Goal: Task Accomplishment & Management: Complete application form

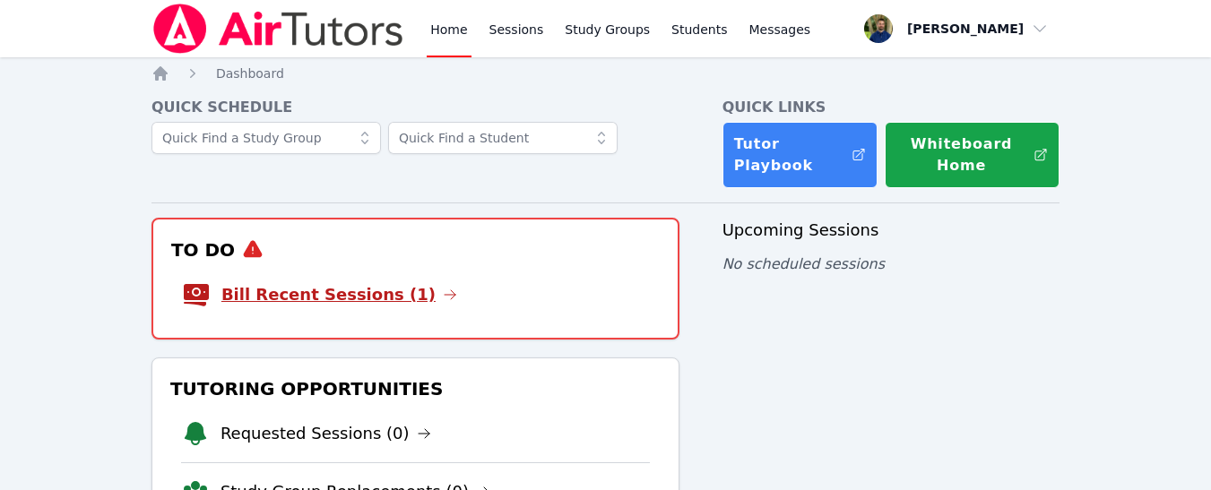
scroll to position [197, 0]
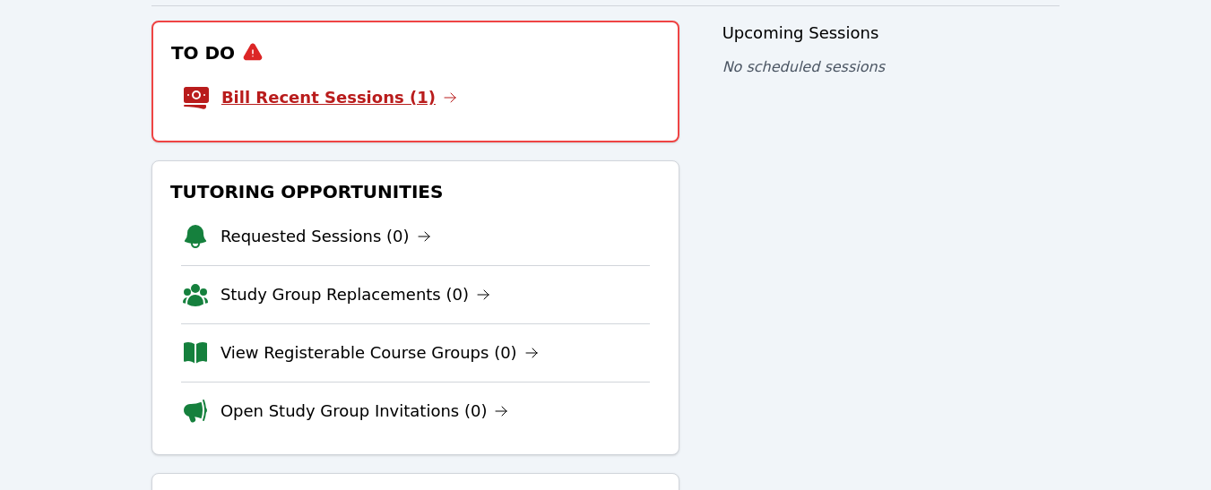
click at [339, 86] on link "Bill Recent Sessions (1)" at bounding box center [339, 97] width 236 height 25
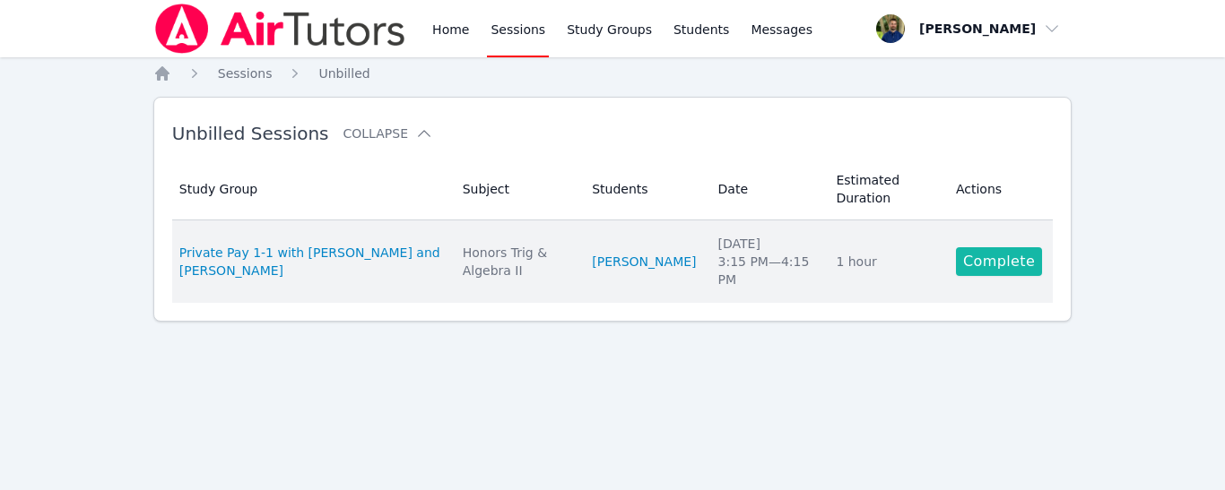
click at [977, 275] on link "Complete" at bounding box center [999, 261] width 86 height 29
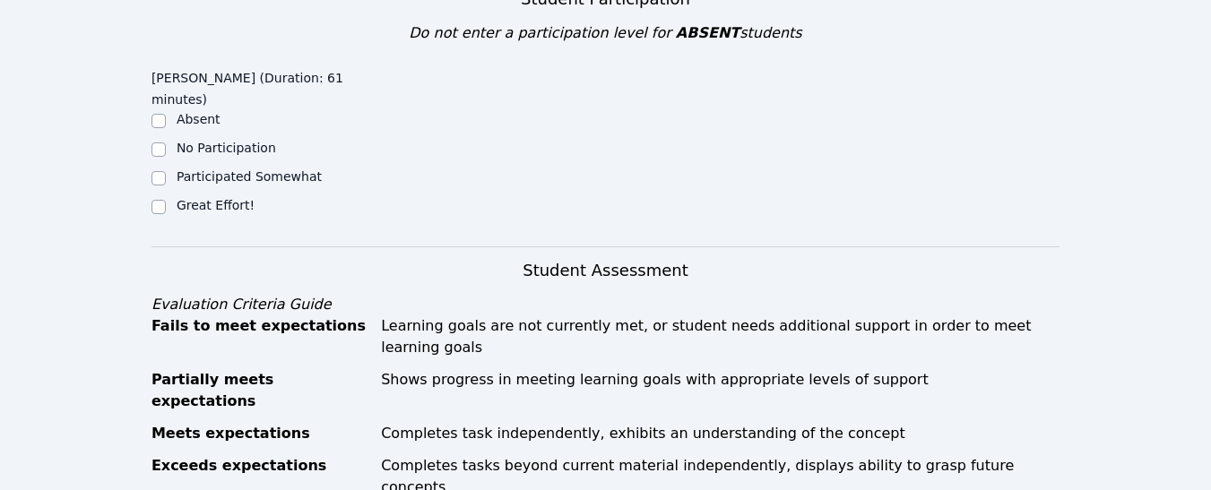
scroll to position [386, 0]
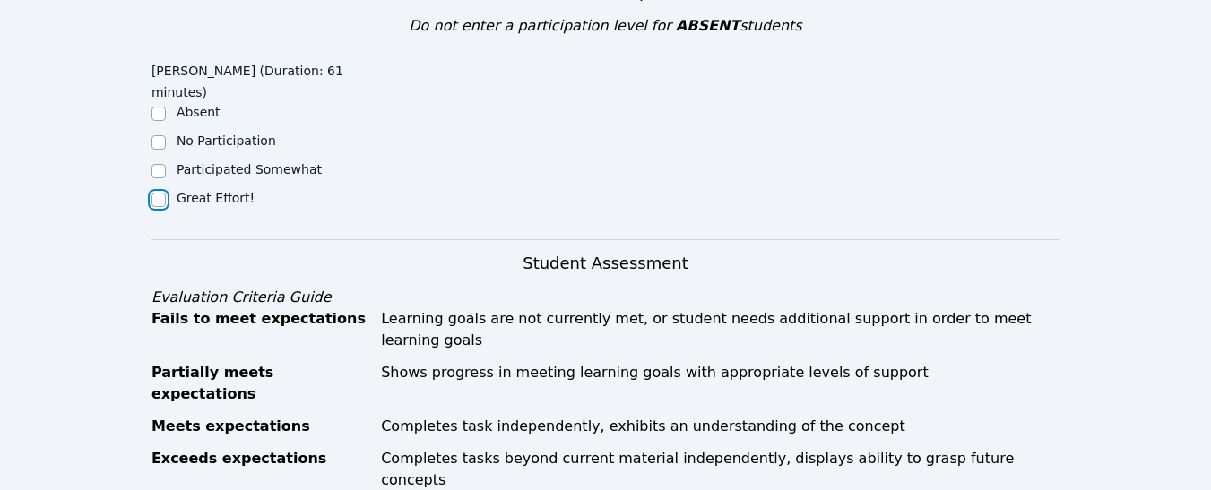
click at [158, 204] on input "Great Effort!" at bounding box center [159, 200] width 14 height 14
checkbox input "true"
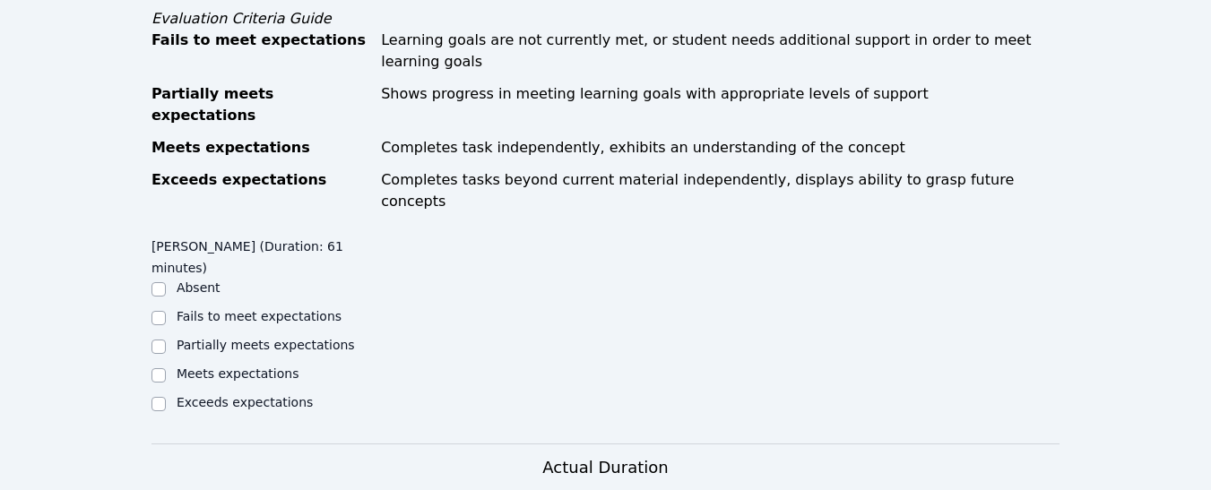
scroll to position [673, 0]
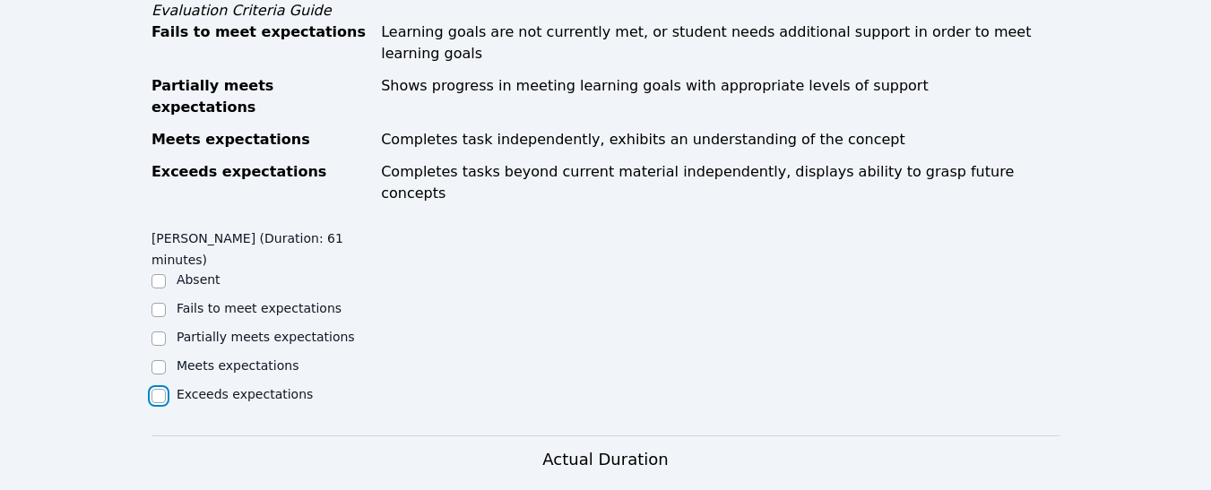
click at [153, 389] on input "Exceeds expectations" at bounding box center [159, 396] width 14 height 14
checkbox input "true"
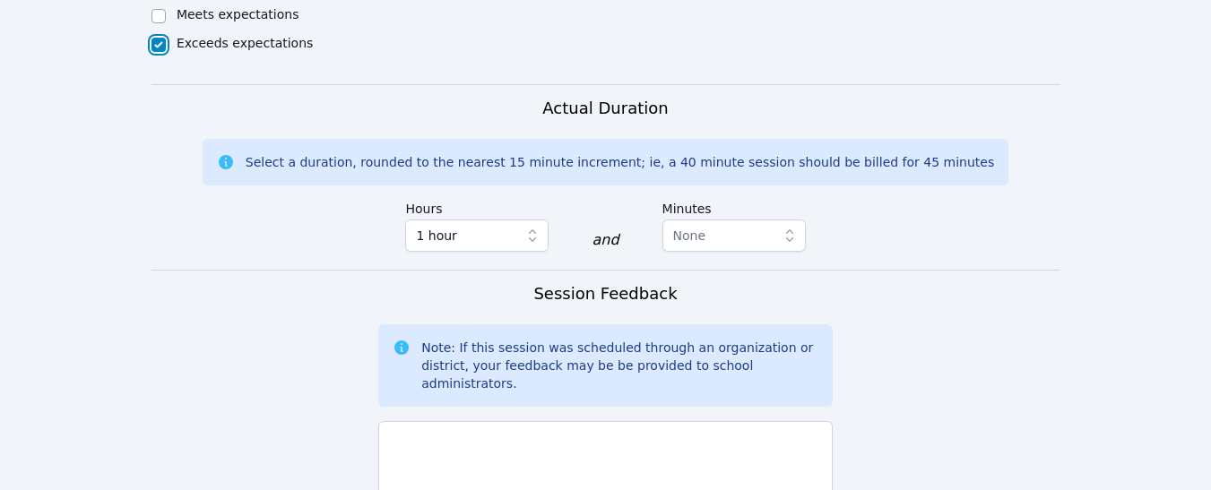
scroll to position [1029, 0]
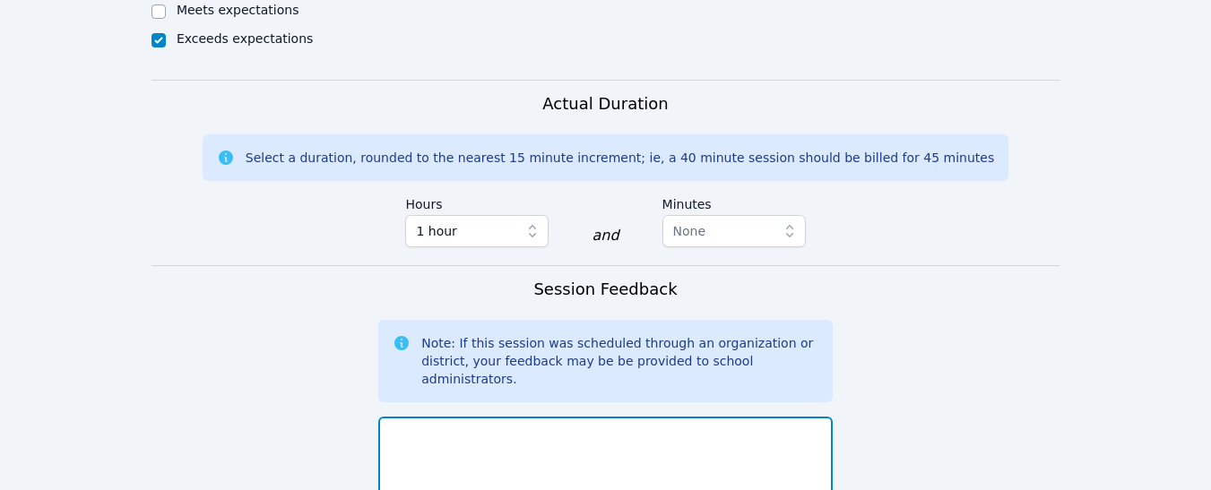
click at [498, 417] on textarea at bounding box center [605, 465] width 455 height 97
type textarea "e"
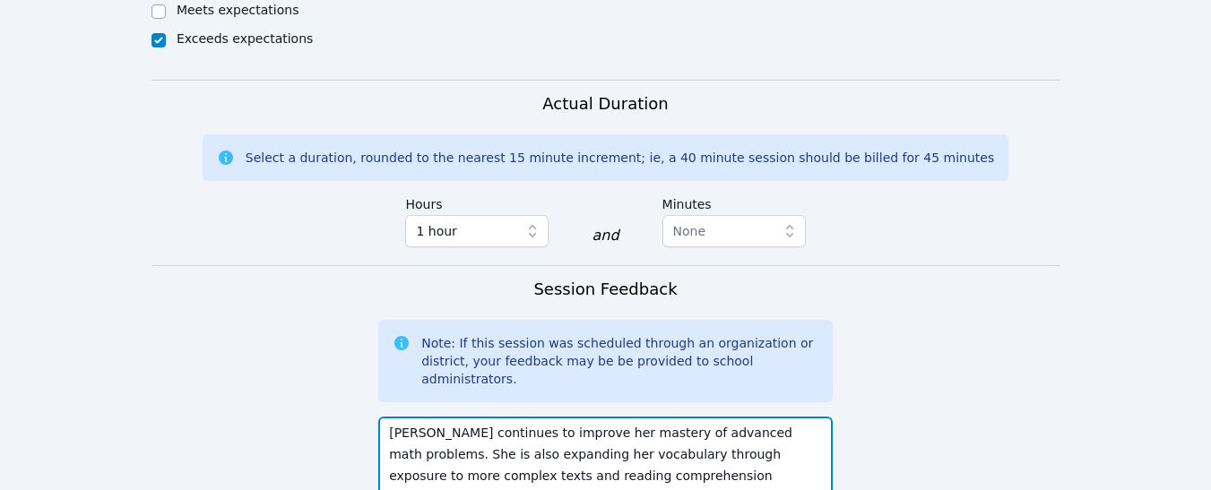
drag, startPoint x: 498, startPoint y: 394, endPoint x: 837, endPoint y: 386, distance: 339.9
click at [837, 386] on form "Student Participation Do not enter a participation level for ABSENT students [P…" at bounding box center [606, 81] width 908 height 1512
type textarea "[PERSON_NAME] continues to improve her mastery of advanced math problems. She i…"
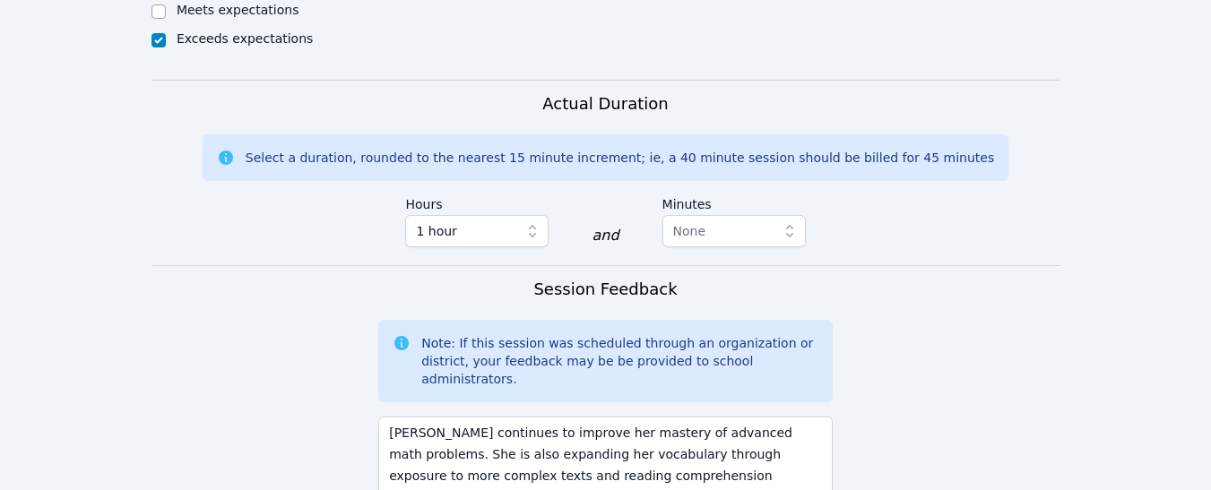
click at [886, 376] on form "Student Participation Do not enter a participation level for ABSENT students [P…" at bounding box center [606, 81] width 908 height 1512
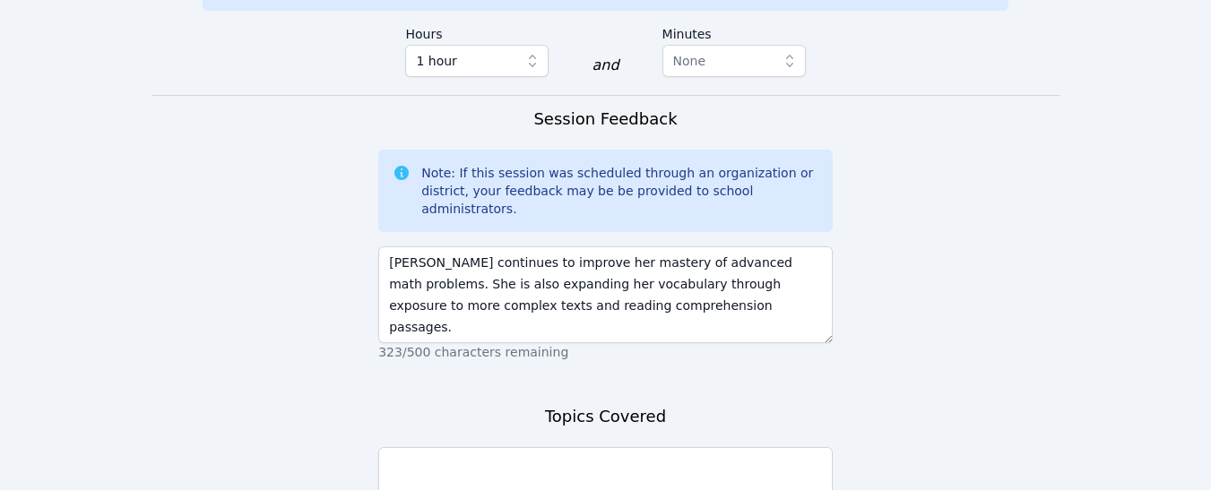
scroll to position [1200, 0]
click at [667, 446] on textarea at bounding box center [605, 494] width 455 height 97
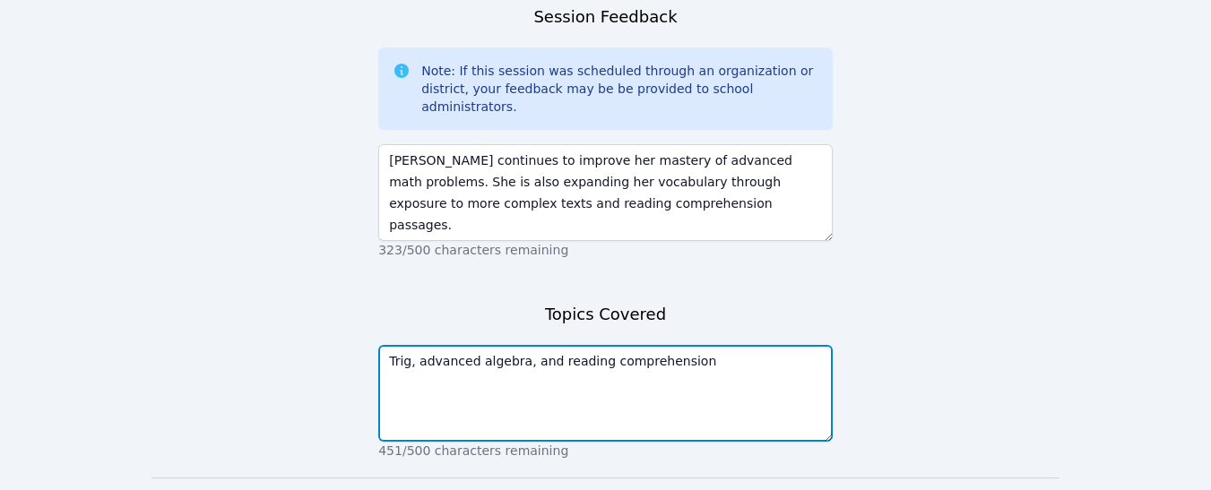
scroll to position [1304, 0]
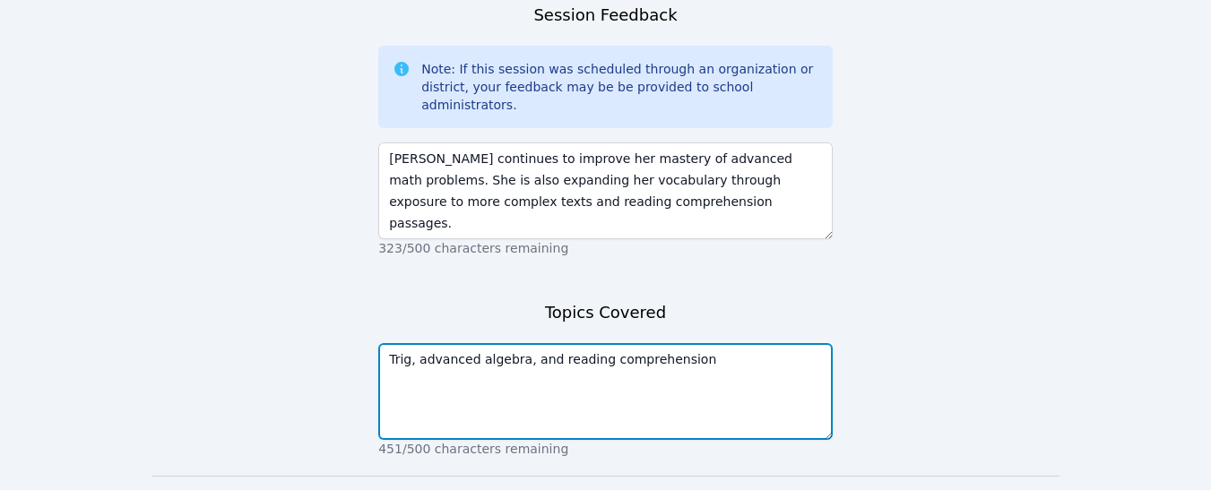
type textarea "Trig, advanced algebra, and reading comprehension"
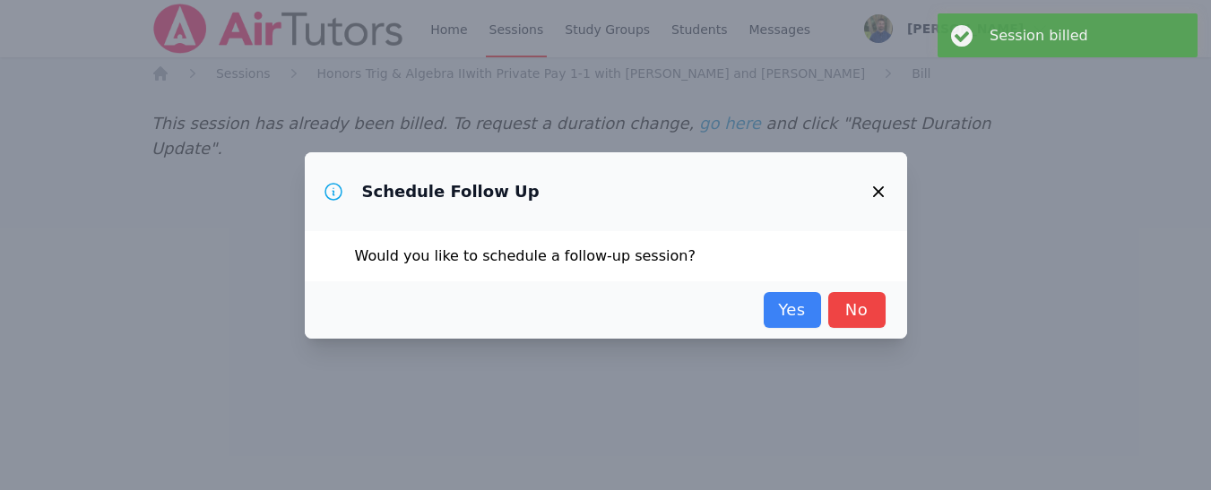
scroll to position [0, 0]
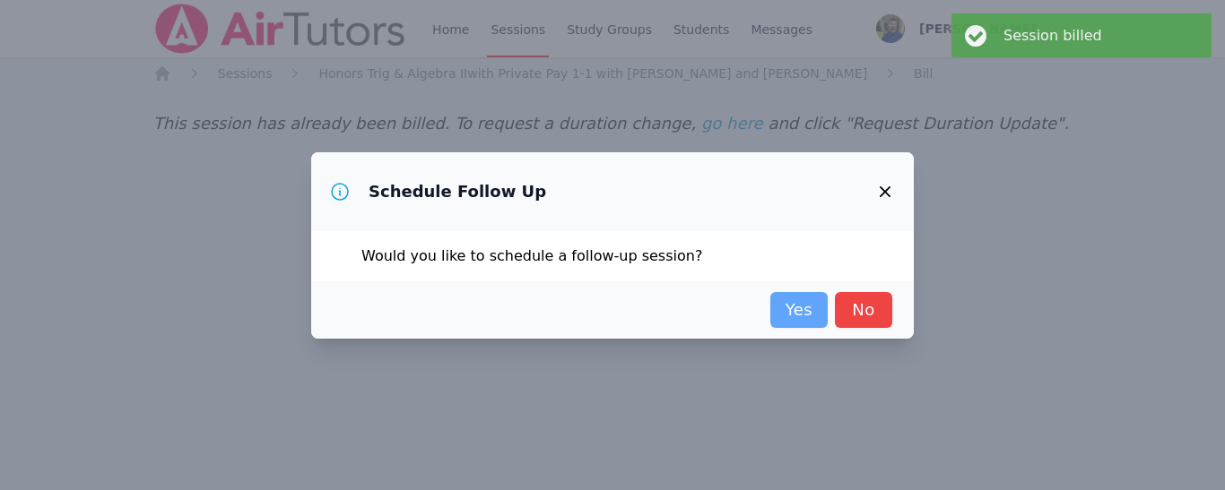
click at [801, 301] on link "Yes" at bounding box center [798, 310] width 57 height 36
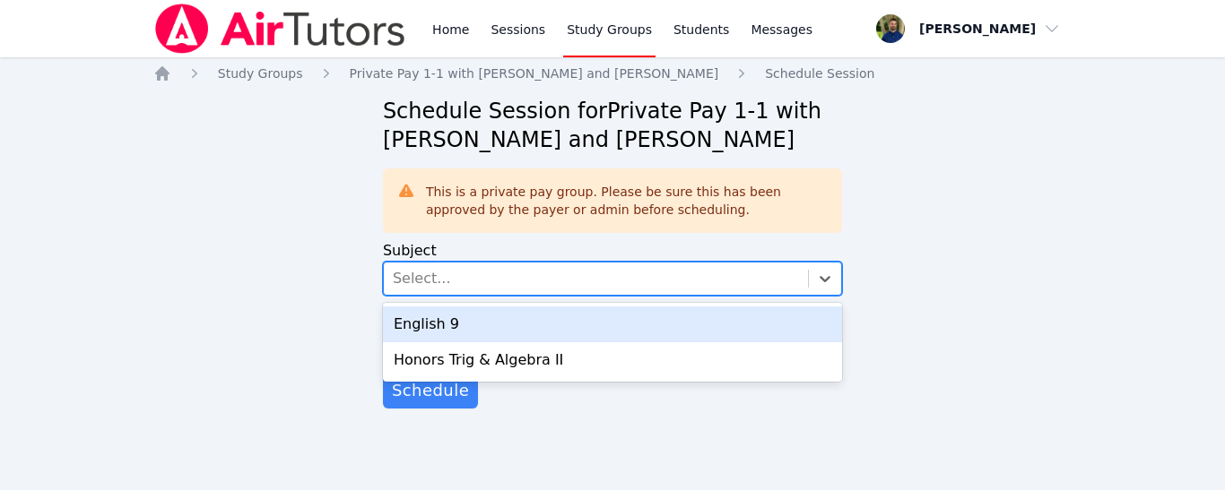
click at [704, 272] on div "Select..." at bounding box center [596, 279] width 424 height 32
click at [584, 331] on div "English 9" at bounding box center [612, 325] width 459 height 36
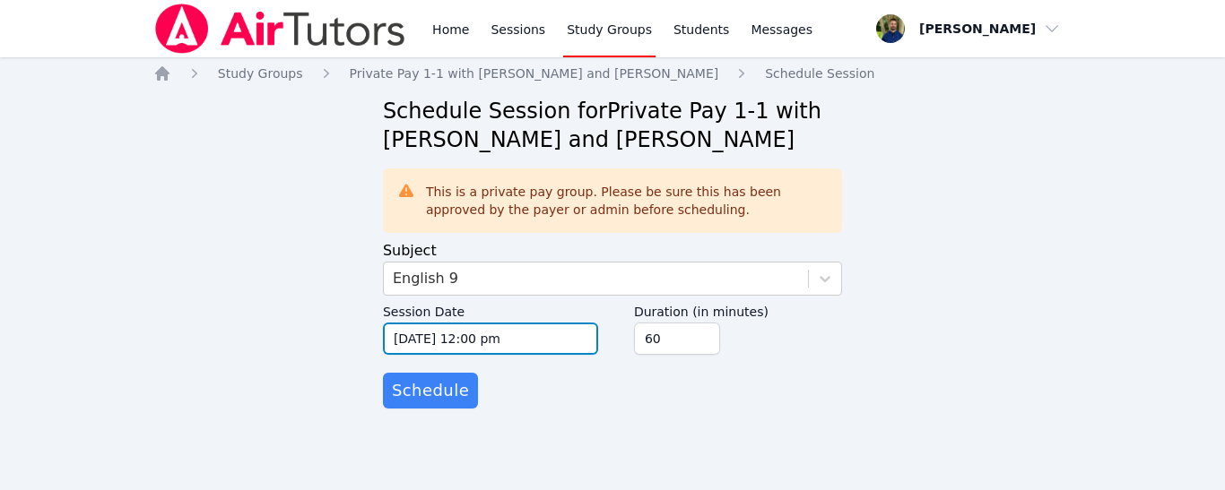
click at [537, 335] on input "[DATE] 12:00 pm" at bounding box center [490, 339] width 215 height 32
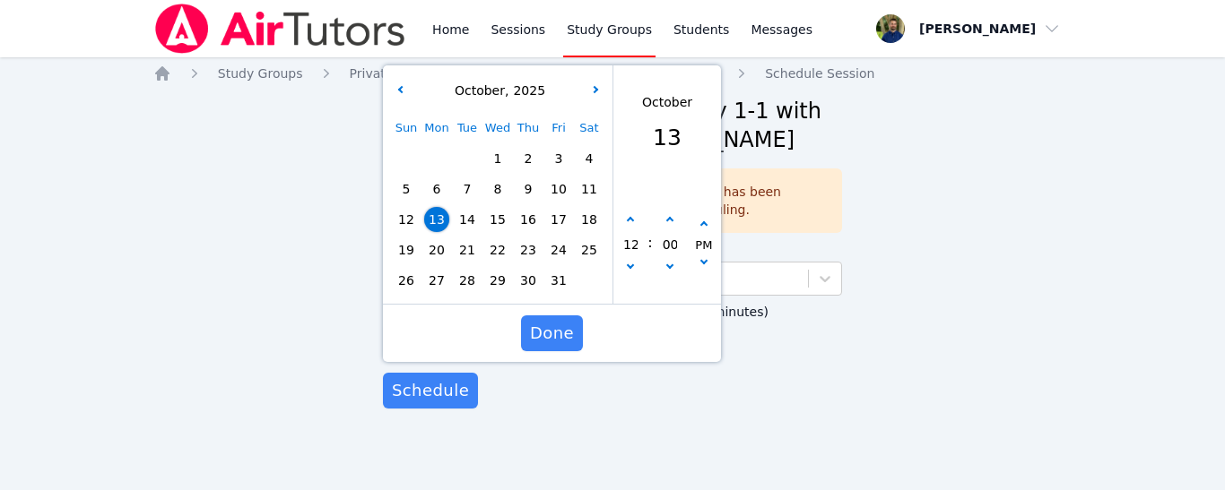
click at [529, 221] on span "16" at bounding box center [528, 219] width 25 height 25
click at [633, 219] on icon "button" at bounding box center [630, 220] width 7 height 7
type input "[DATE] 01:00 pm"
type input "01"
click at [633, 219] on icon "button" at bounding box center [630, 220] width 7 height 7
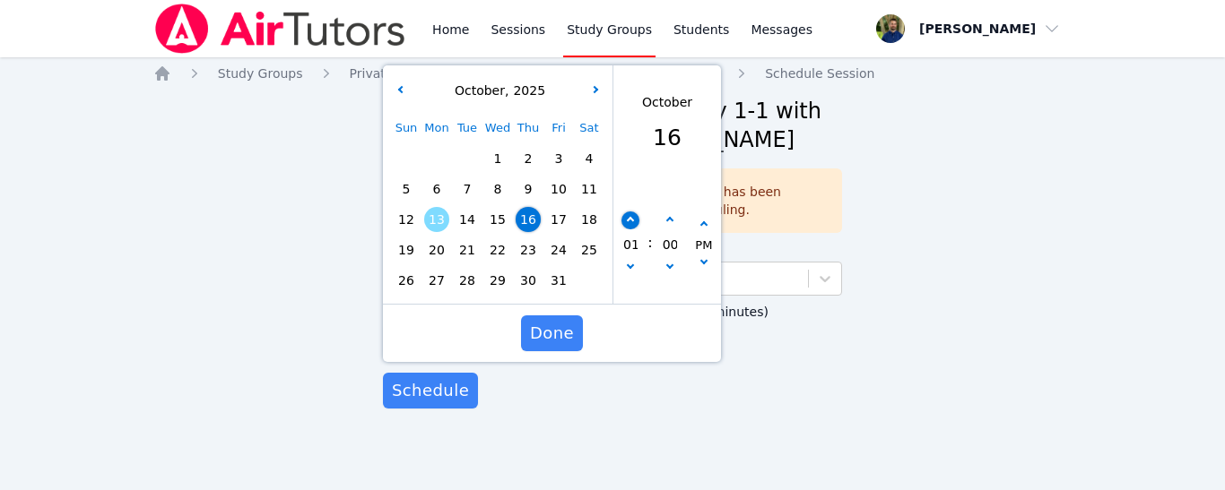
type input "[DATE] 02:00 pm"
type input "02"
click at [633, 219] on icon "button" at bounding box center [630, 220] width 7 height 7
type input "[DATE] 03:00 pm"
type input "03"
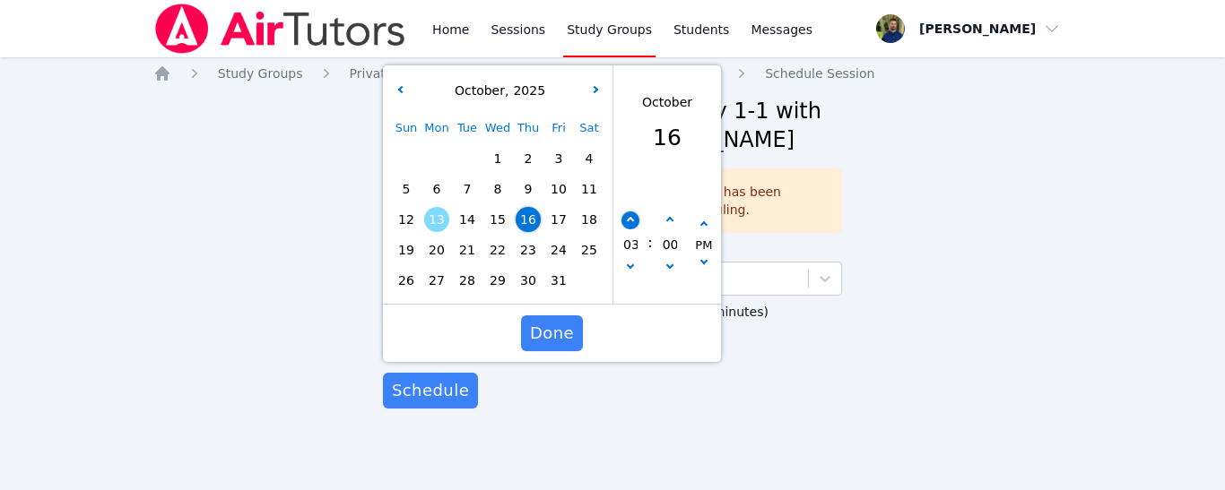
click at [633, 219] on icon "button" at bounding box center [630, 220] width 7 height 7
type input "[DATE] 04:00 pm"
type input "04"
click at [633, 219] on icon "button" at bounding box center [630, 220] width 7 height 7
type input "[DATE] 05:00 pm"
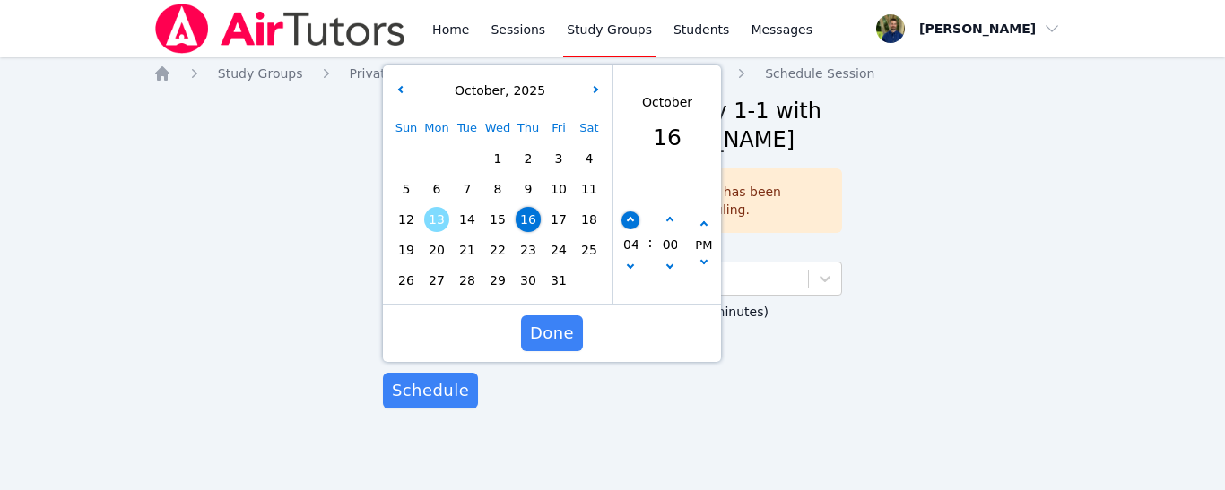
type input "05"
click at [633, 219] on icon "button" at bounding box center [630, 220] width 7 height 7
type input "[DATE] 06:00 pm"
type input "06"
click at [633, 219] on icon "button" at bounding box center [630, 220] width 7 height 7
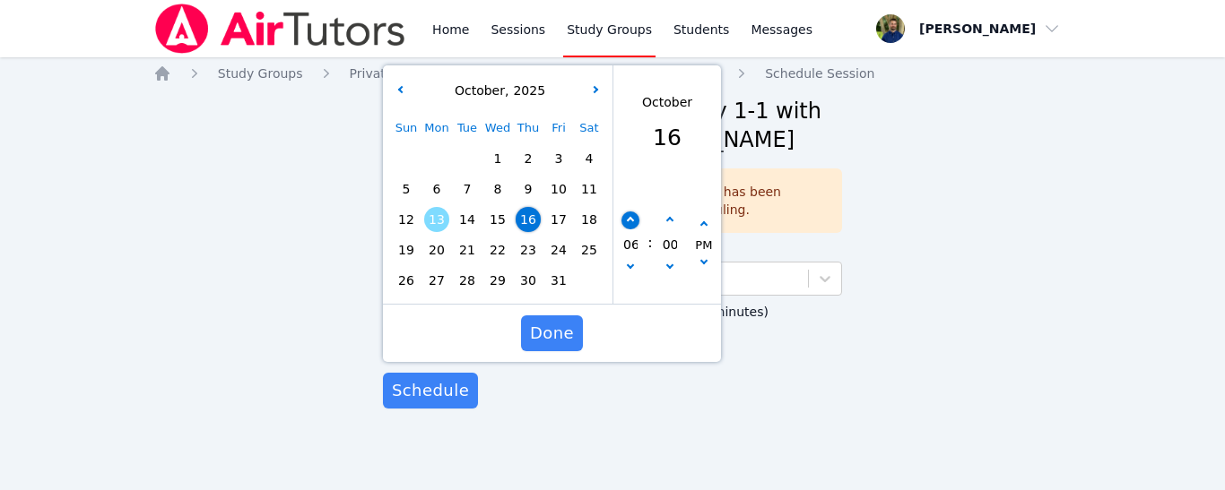
type input "[DATE] 07:00 pm"
type input "07"
click at [666, 213] on button "button" at bounding box center [670, 221] width 18 height 18
type input "[DATE] 07:05 pm"
type input "05"
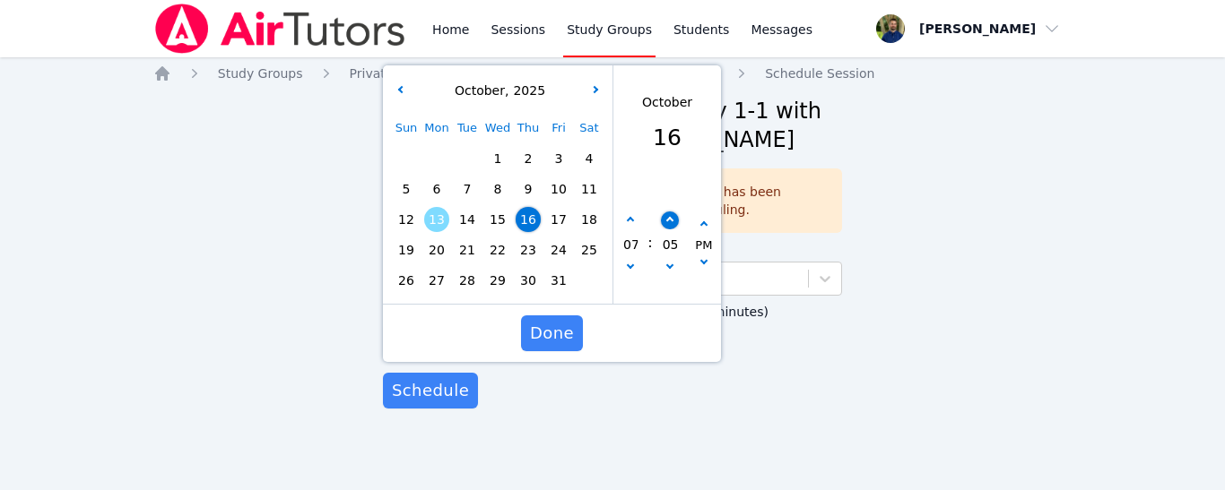
click at [666, 213] on button "button" at bounding box center [670, 221] width 18 height 18
type input "[DATE] 07:10 pm"
type input "10"
click at [666, 213] on button "button" at bounding box center [670, 221] width 18 height 18
type input "[DATE] 07:15 pm"
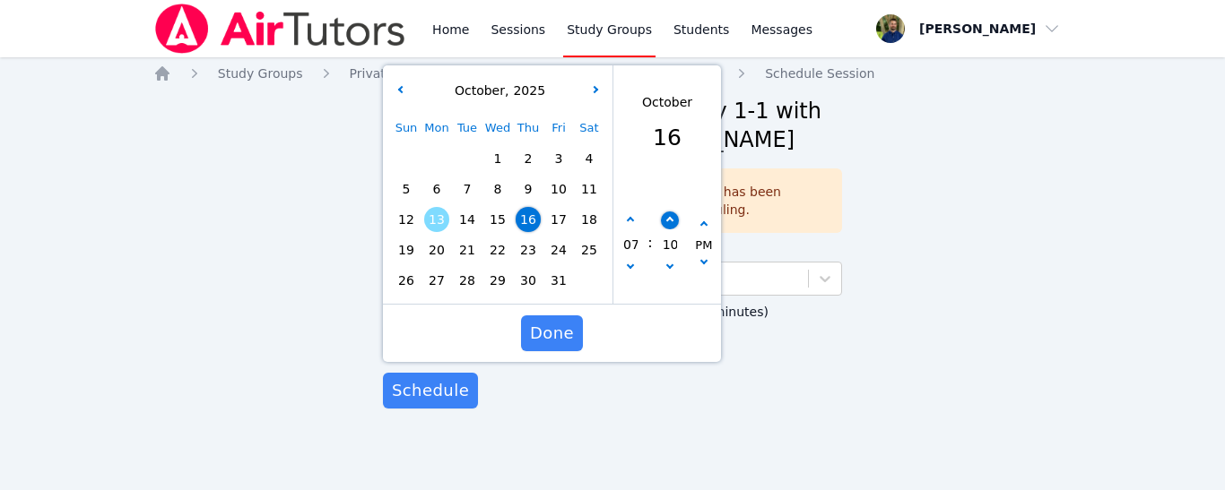
type input "15"
click at [529, 334] on button "Done" at bounding box center [552, 334] width 62 height 36
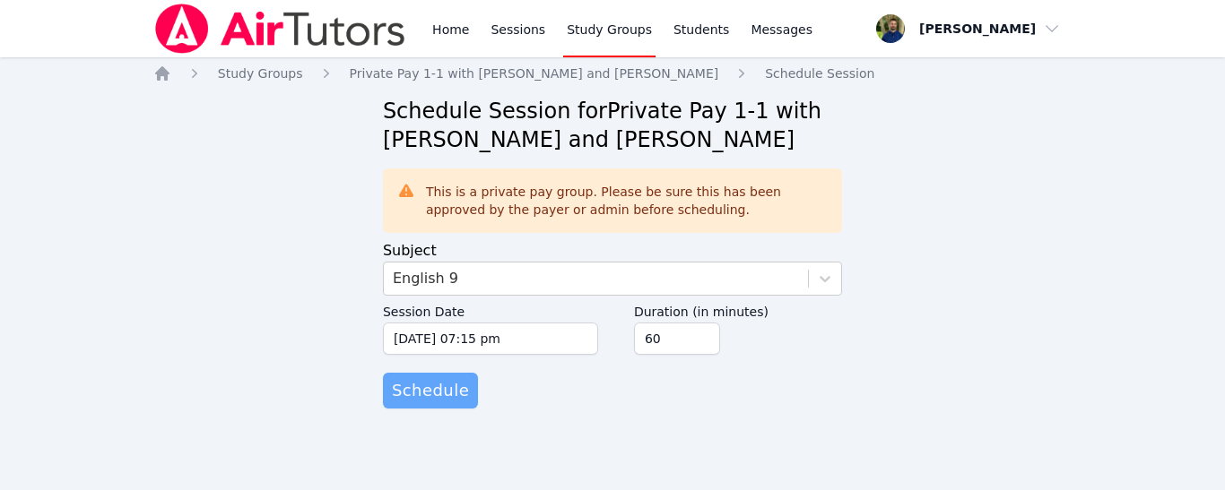
click at [404, 406] on button "Schedule" at bounding box center [430, 391] width 95 height 36
